Goal: Task Accomplishment & Management: Manage account settings

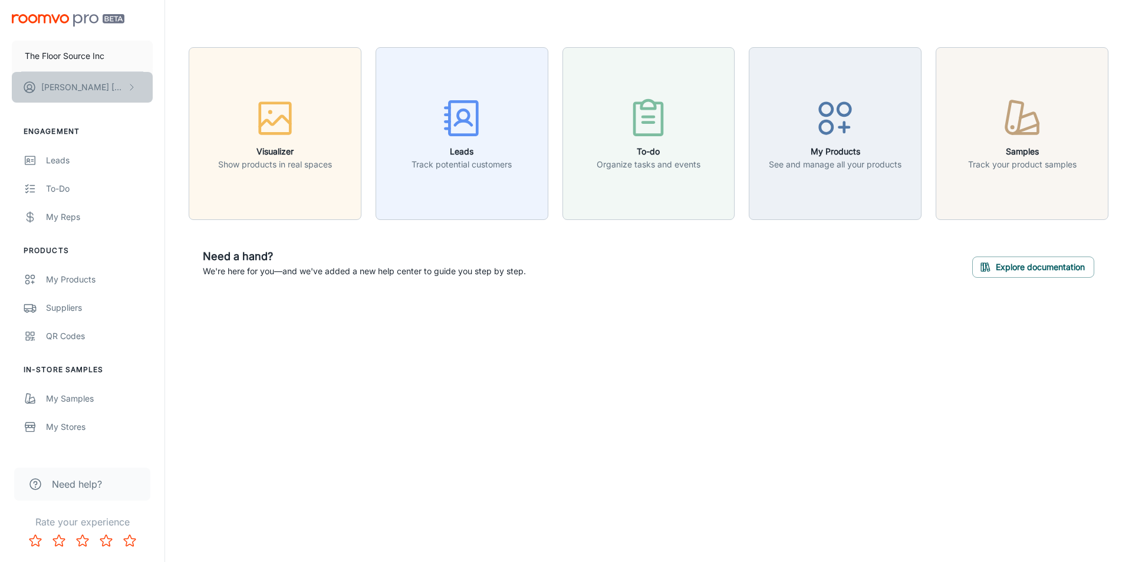
click at [97, 81] on p "[PERSON_NAME]" at bounding box center [82, 87] width 83 height 13
click at [188, 85] on li "User Profile" at bounding box center [184, 87] width 63 height 20
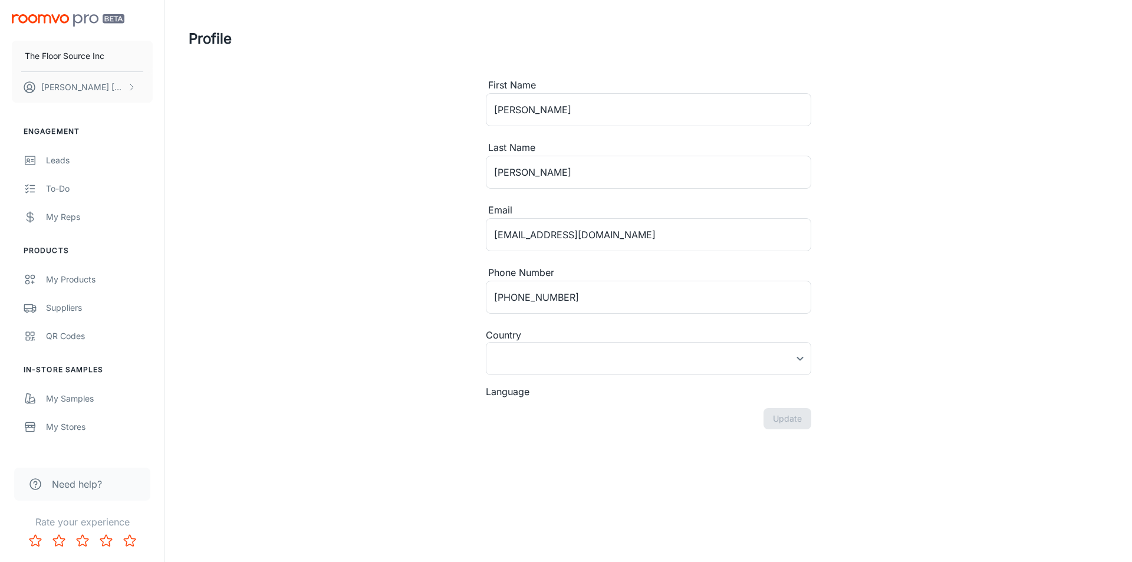
type input "[GEOGRAPHIC_DATA]"
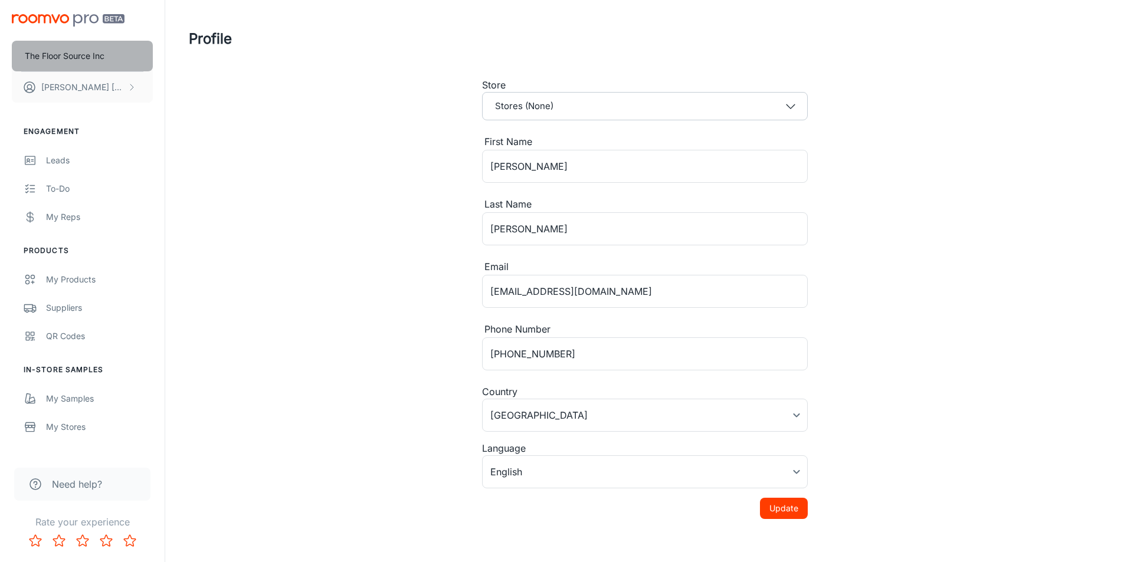
click at [72, 58] on p "The Floor Source Inc" at bounding box center [65, 56] width 80 height 13
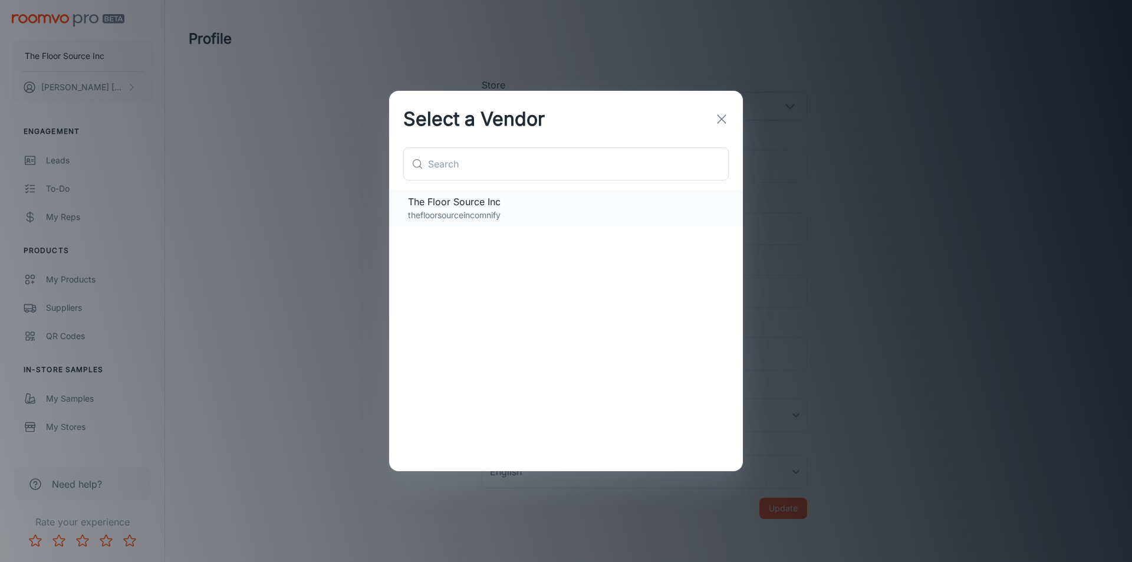
click at [438, 212] on p "thefloorsourceincomnify" at bounding box center [566, 215] width 316 height 13
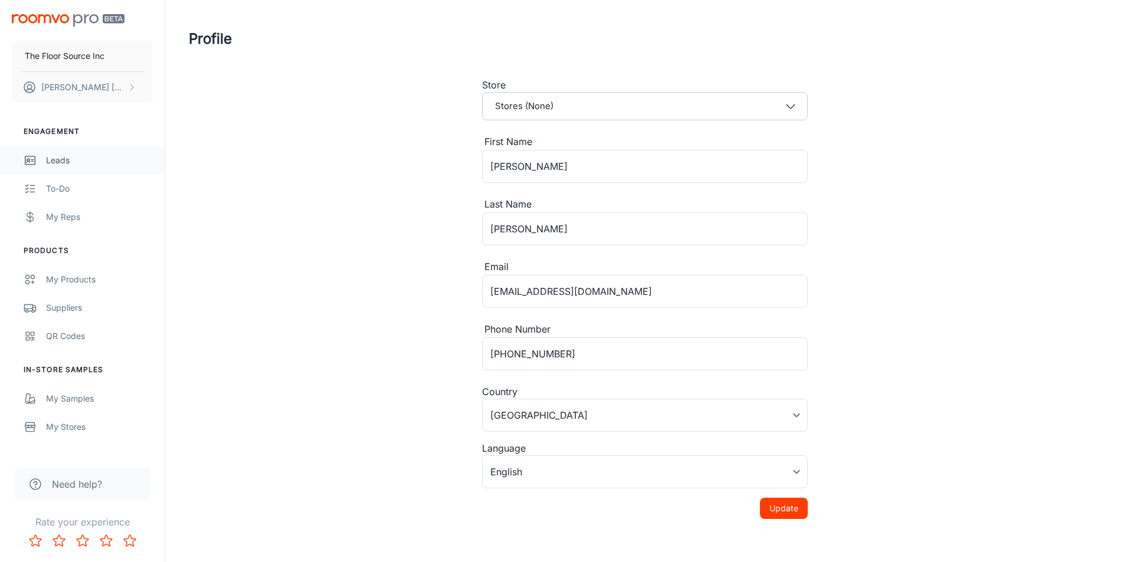
click at [67, 159] on div "Leads" at bounding box center [99, 160] width 107 height 13
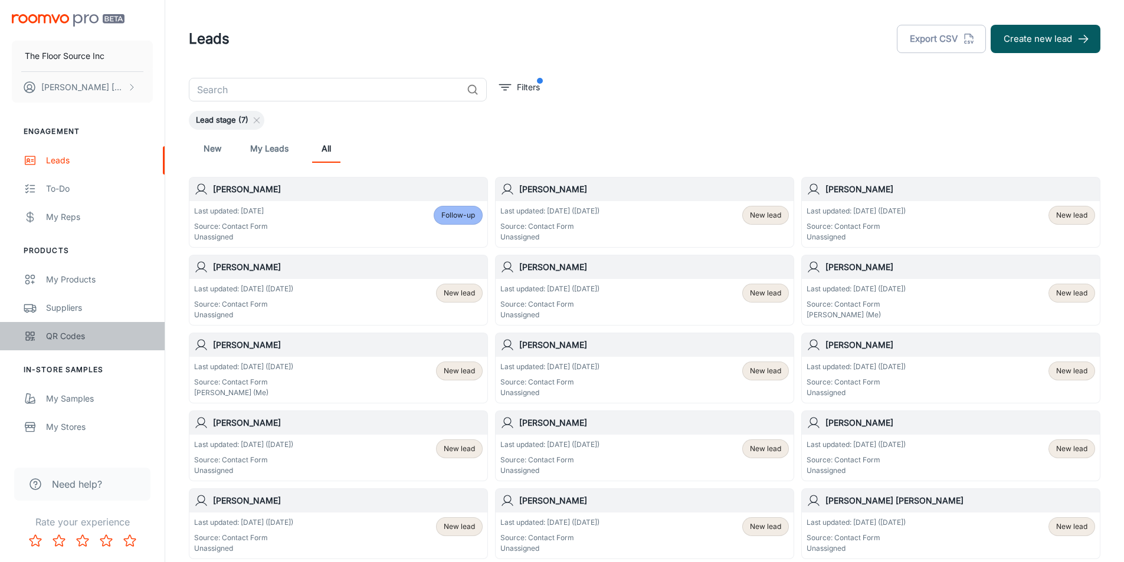
click at [85, 337] on div "QR Codes" at bounding box center [99, 336] width 107 height 13
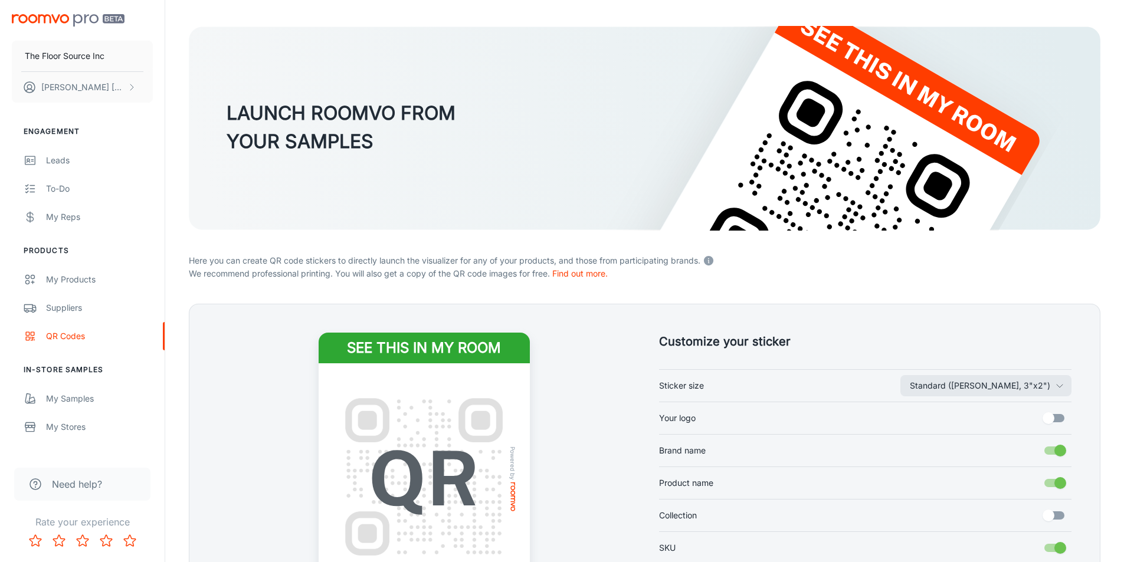
scroll to position [215, 0]
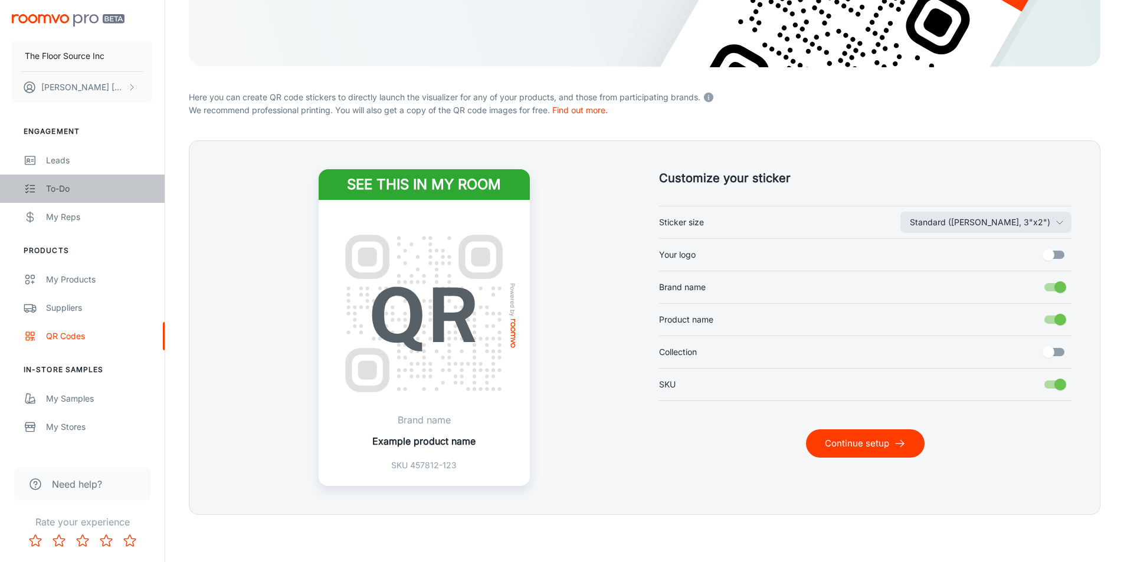
click at [66, 191] on div "To-do" at bounding box center [99, 188] width 107 height 13
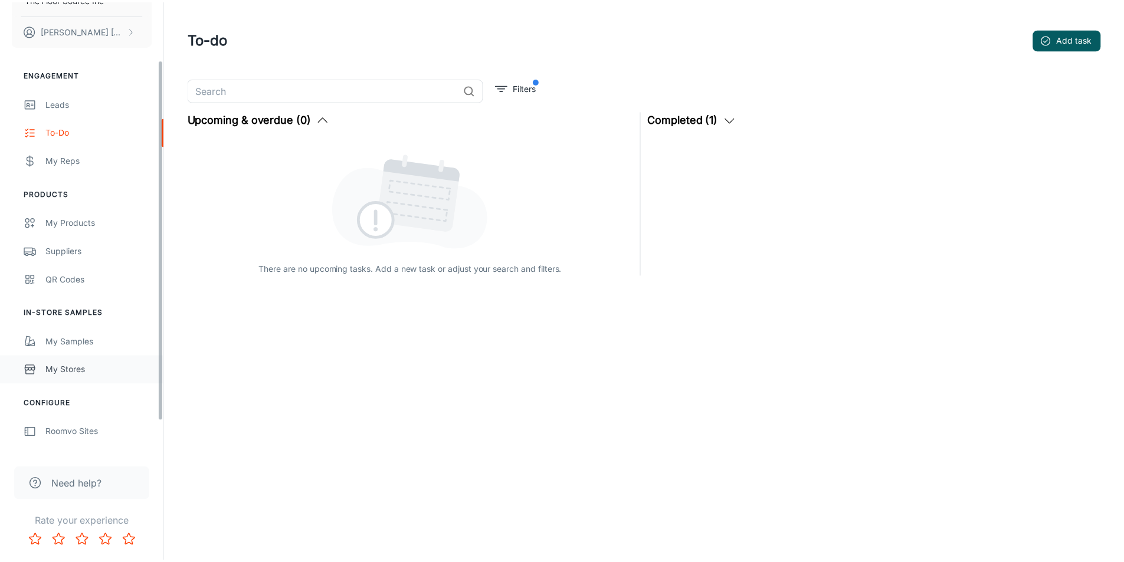
scroll to position [113, 0]
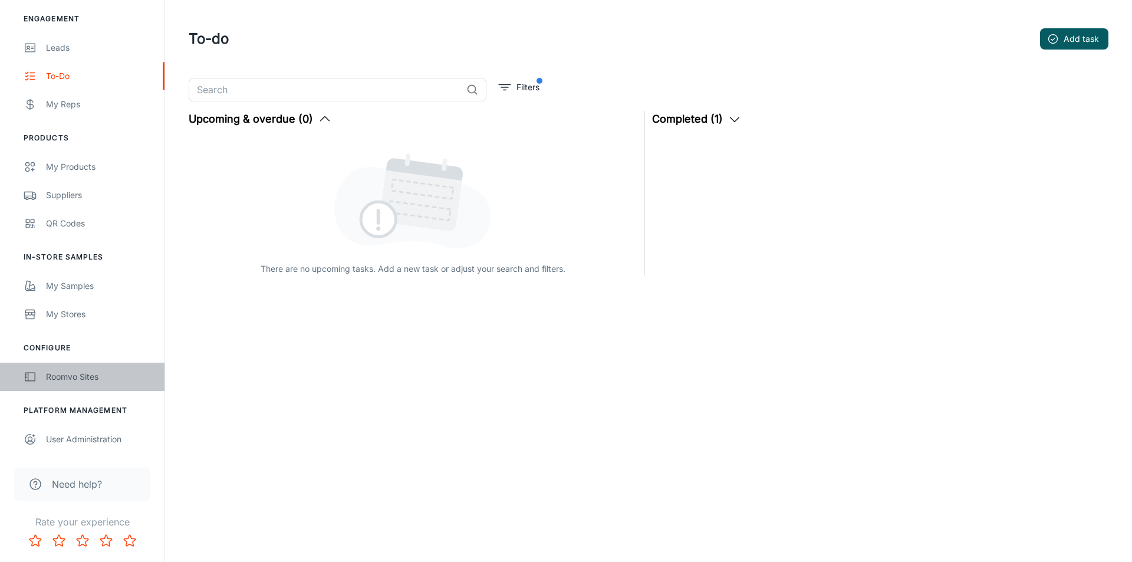
click at [90, 379] on div "Roomvo Sites" at bounding box center [99, 376] width 107 height 13
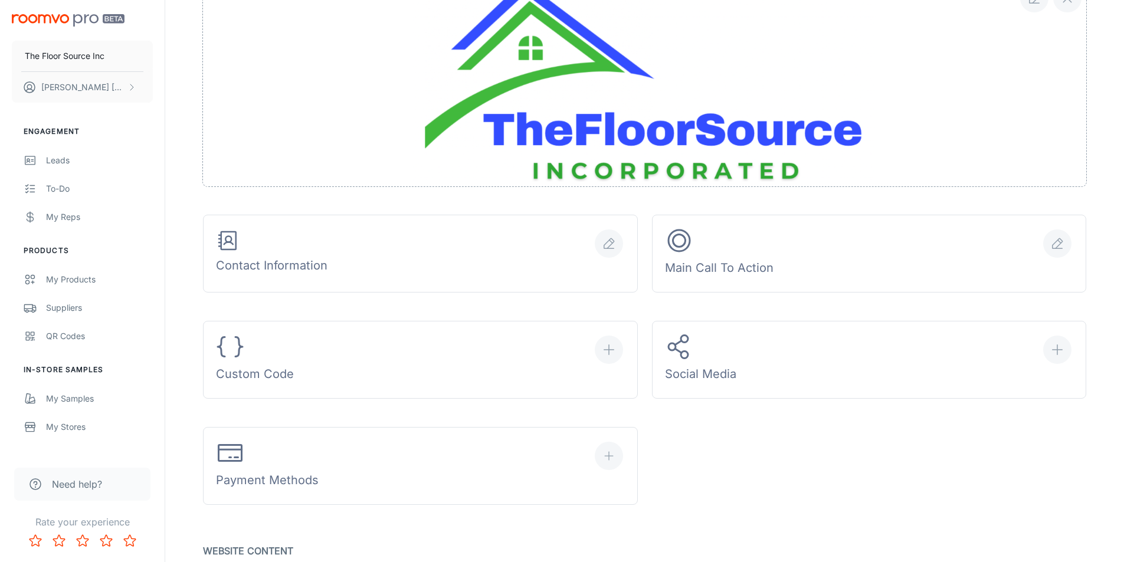
scroll to position [295, 0]
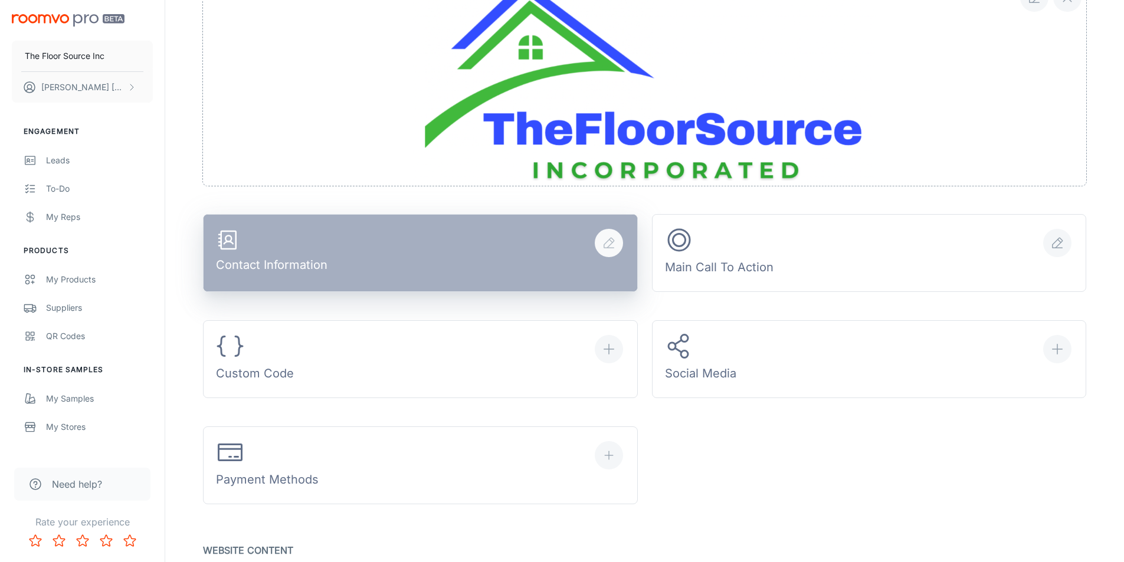
click at [405, 235] on button "Contact Information" at bounding box center [420, 253] width 435 height 78
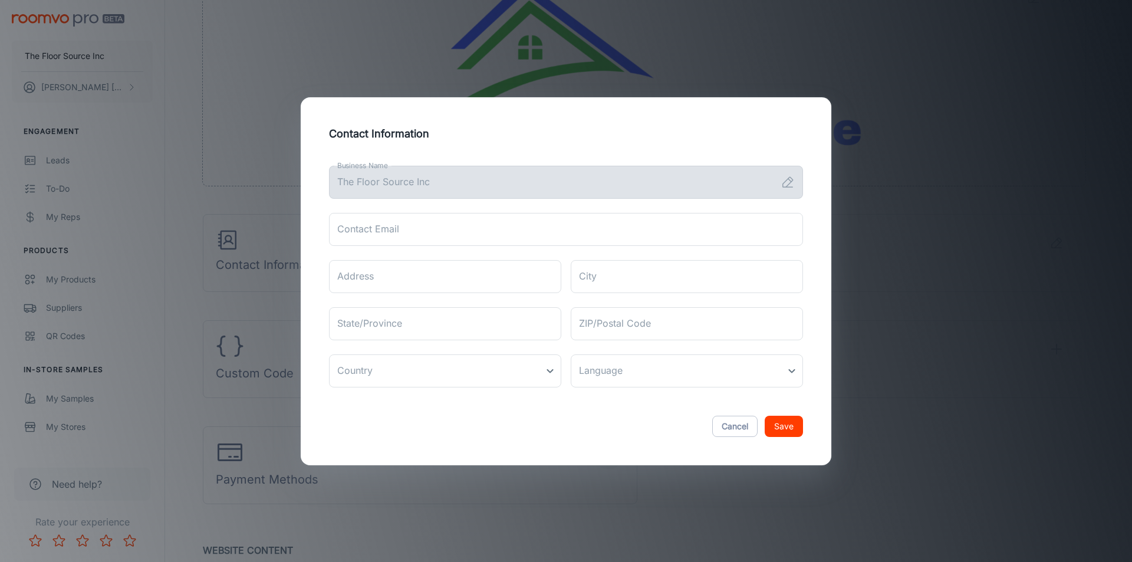
click at [880, 104] on div "Contact Information Business Name The Floor Source Inc Business Name Contact Em…" at bounding box center [566, 281] width 1132 height 562
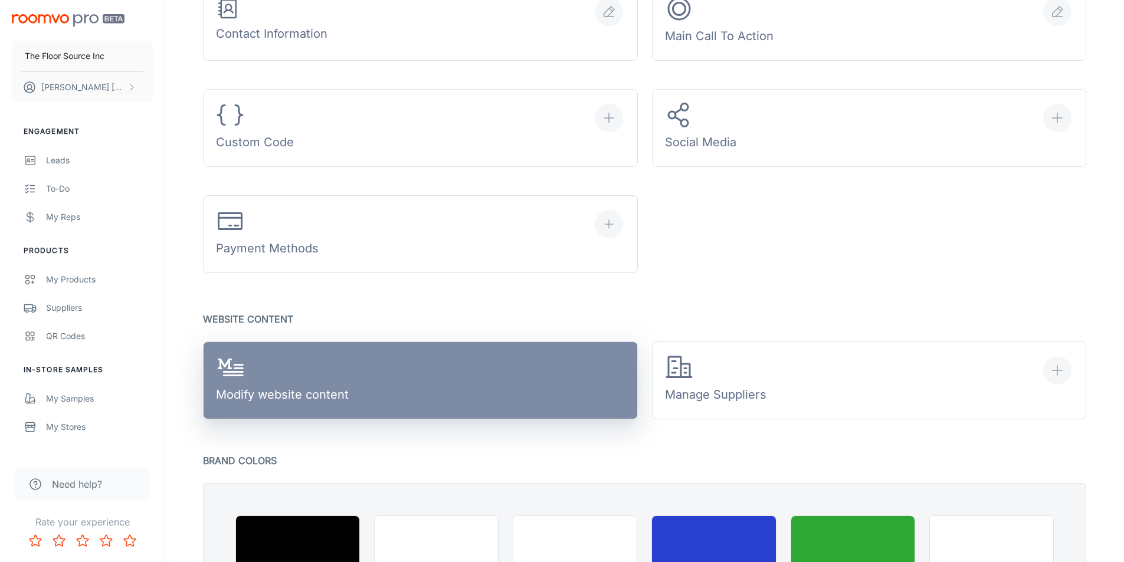
scroll to position [349, 0]
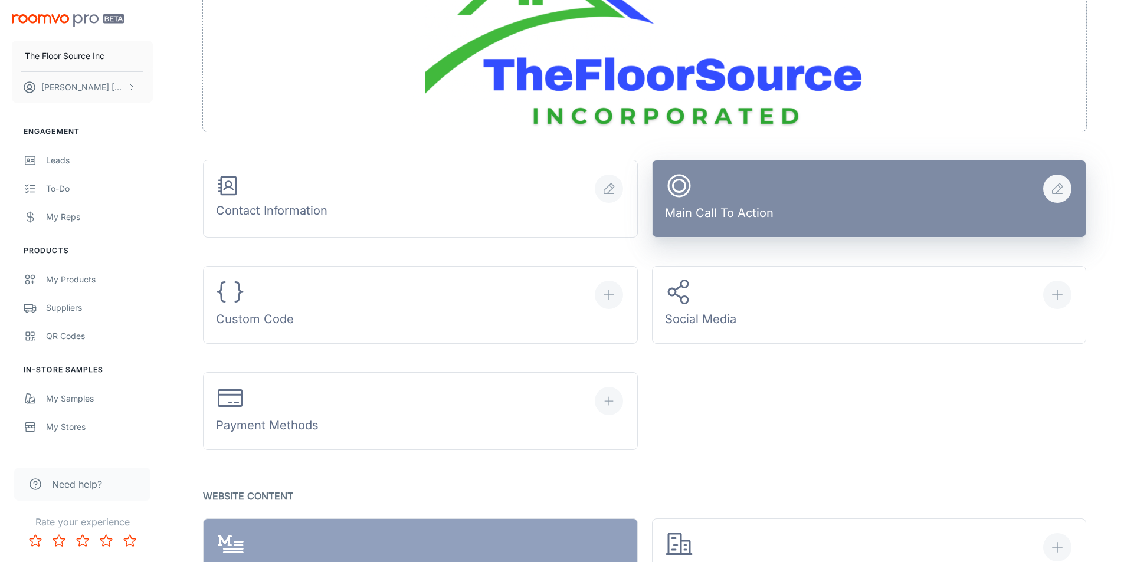
click at [735, 182] on div "Main Call To Action" at bounding box center [719, 199] width 109 height 55
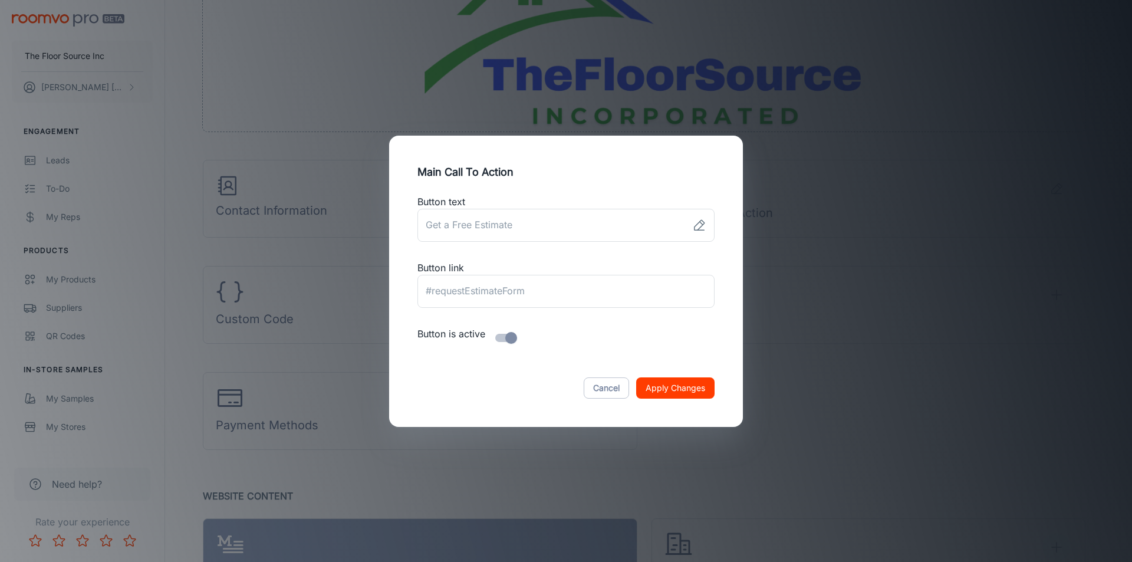
drag, startPoint x: 865, startPoint y: 196, endPoint x: 846, endPoint y: 203, distance: 20.2
click at [866, 196] on div "Main Call To Action Button text ​ Button link ​ Button is active Cancel Apply C…" at bounding box center [566, 281] width 1132 height 562
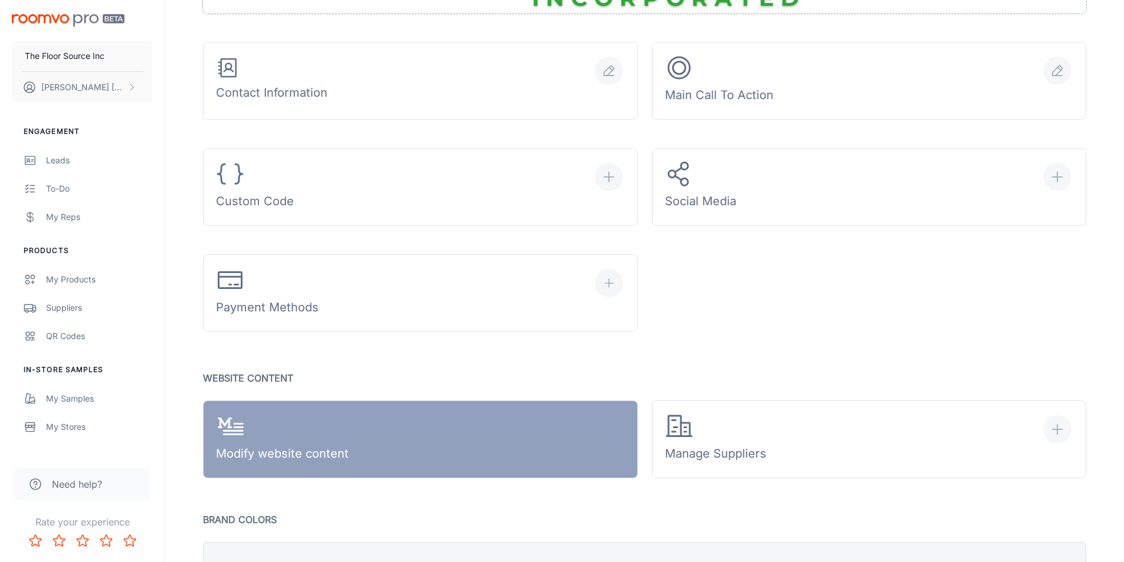
scroll to position [585, 0]
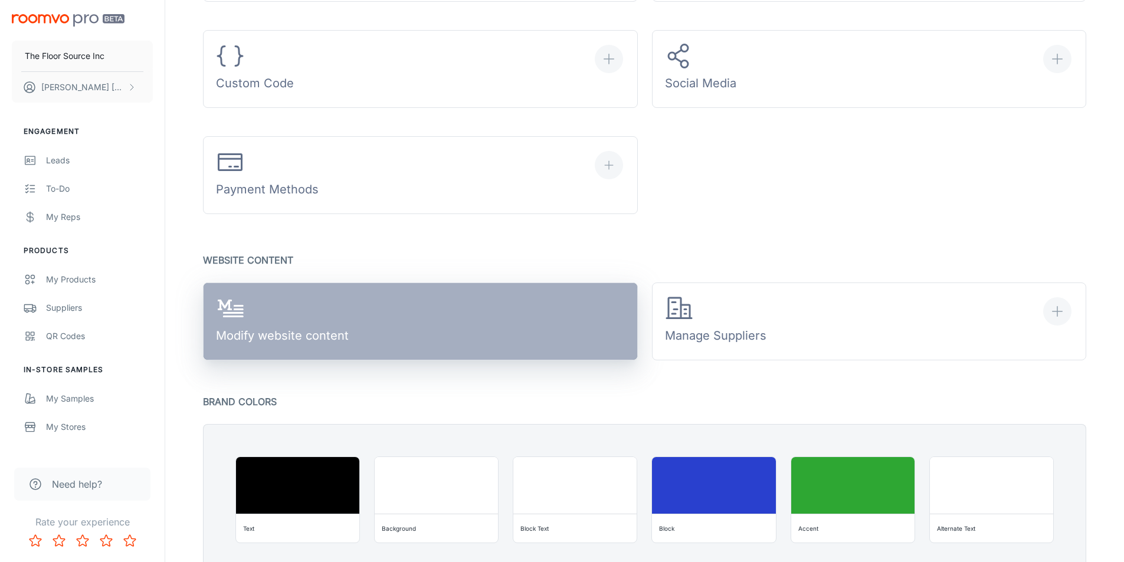
click at [306, 342] on div "Modify website content" at bounding box center [282, 321] width 133 height 55
